Goal: Find contact information: Find contact information

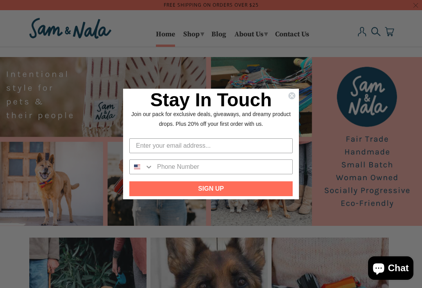
click at [286, 89] on div "Stay In Touch Join our pack for exclusive deals, giveaways, and dreamy product …" at bounding box center [211, 112] width 176 height 47
click at [292, 94] on circle "Close dialog" at bounding box center [291, 95] width 7 height 7
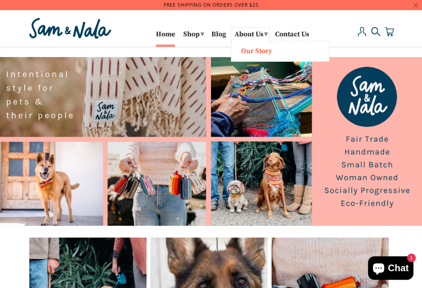
click at [277, 47] on link "Our Story" at bounding box center [280, 50] width 90 height 10
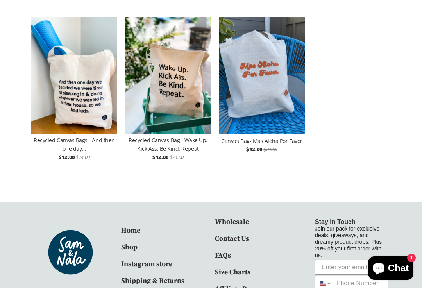
scroll to position [1303, 0]
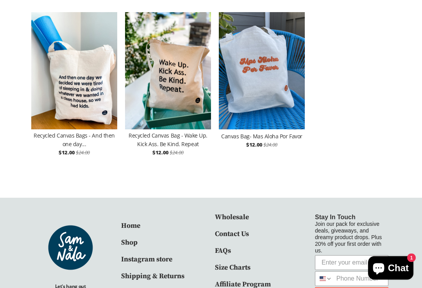
click at [245, 230] on link "Contact Us" at bounding box center [232, 234] width 34 height 9
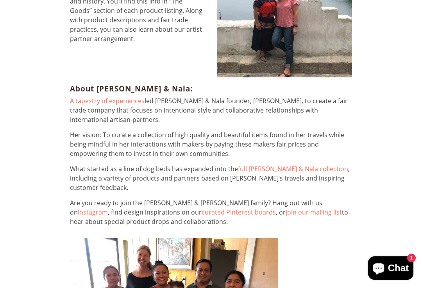
scroll to position [855, 0]
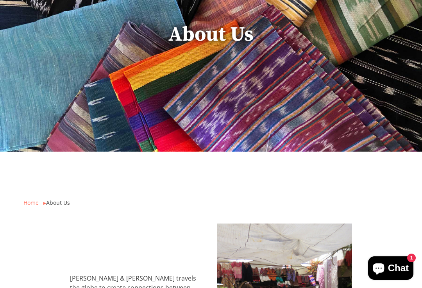
scroll to position [0, 0]
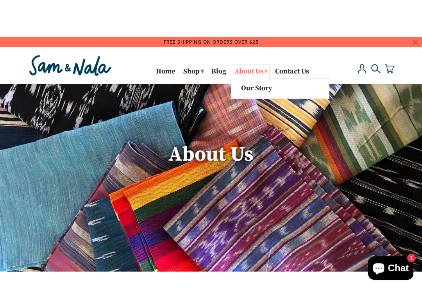
click at [262, 65] on link "About Us ▾" at bounding box center [251, 72] width 38 height 17
